Goal: Task Accomplishment & Management: Use online tool/utility

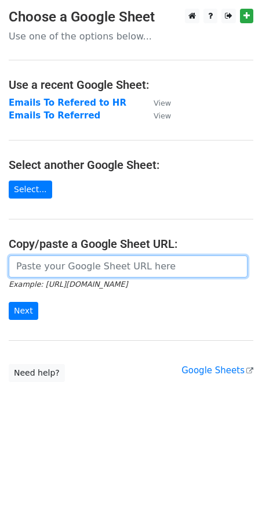
click at [49, 261] on input "url" at bounding box center [128, 266] width 239 height 22
paste input "[URL][DOMAIN_NAME]"
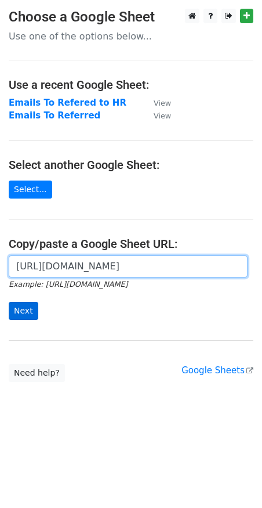
type input "[URL][DOMAIN_NAME]"
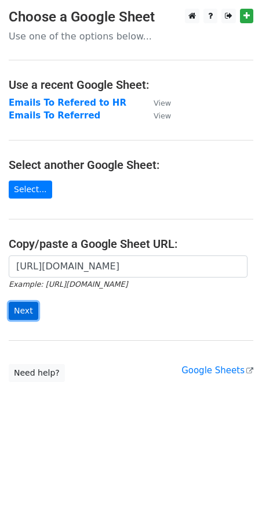
scroll to position [0, 0]
click at [21, 307] on input "Next" at bounding box center [24, 311] width 30 height 18
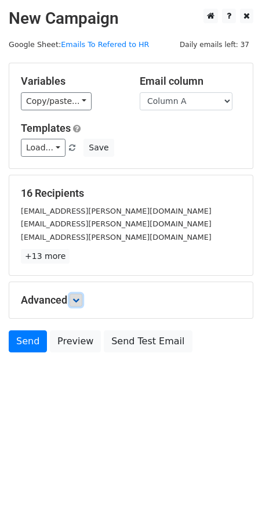
click at [79, 300] on icon at bounding box center [76, 299] width 7 height 7
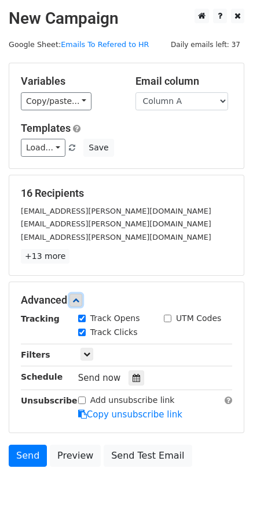
scroll to position [58, 0]
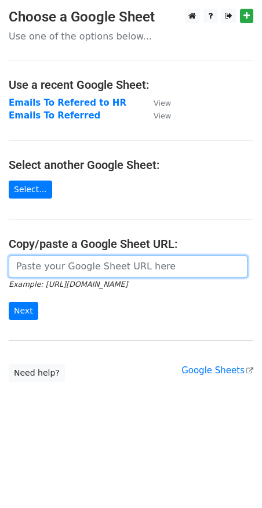
click at [86, 268] on input "url" at bounding box center [128, 266] width 239 height 22
paste input "[URL][DOMAIN_NAME]"
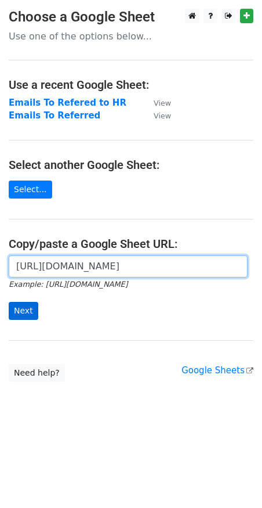
type input "[URL][DOMAIN_NAME]"
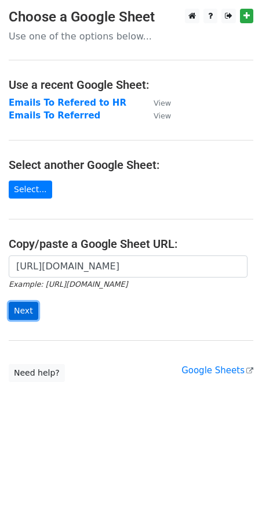
scroll to position [0, 0]
click at [29, 312] on input "Next" at bounding box center [24, 311] width 30 height 18
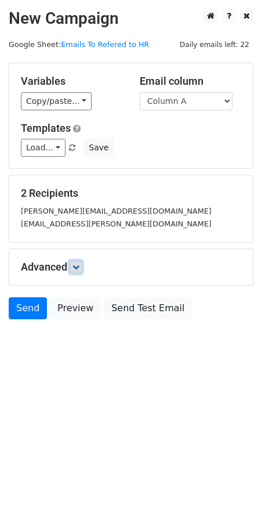
click at [78, 264] on icon at bounding box center [76, 266] width 7 height 7
